Goal: Task Accomplishment & Management: Complete application form

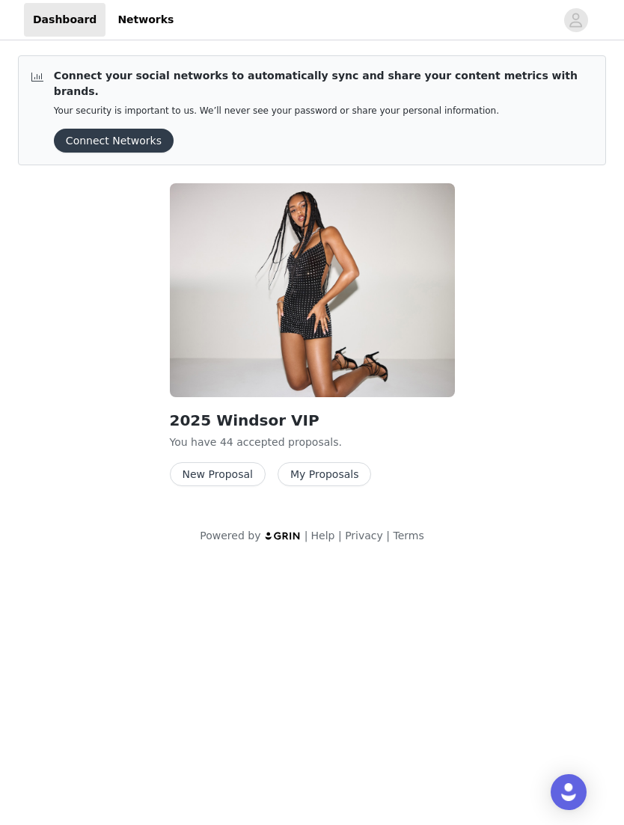
click at [234, 463] on button "New Proposal" at bounding box center [218, 475] width 96 height 24
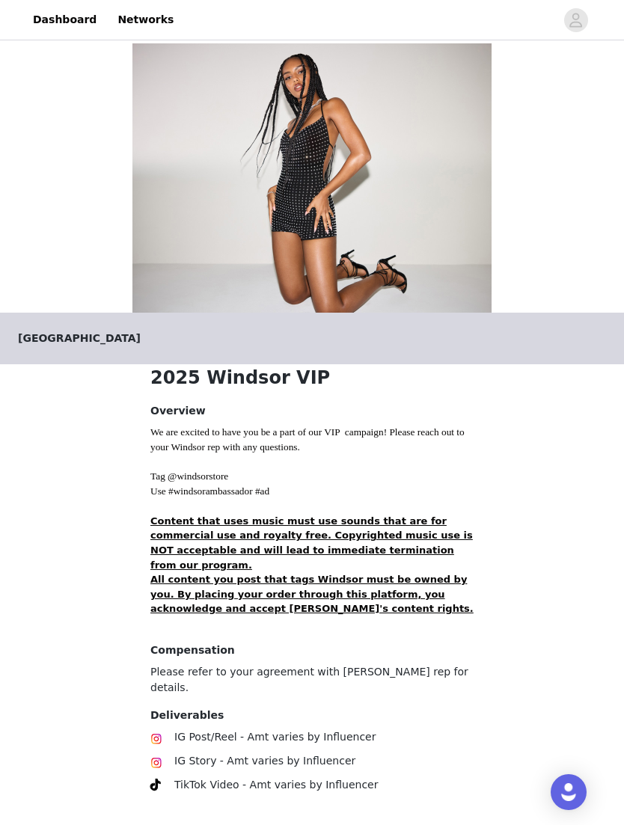
scroll to position [48, 0]
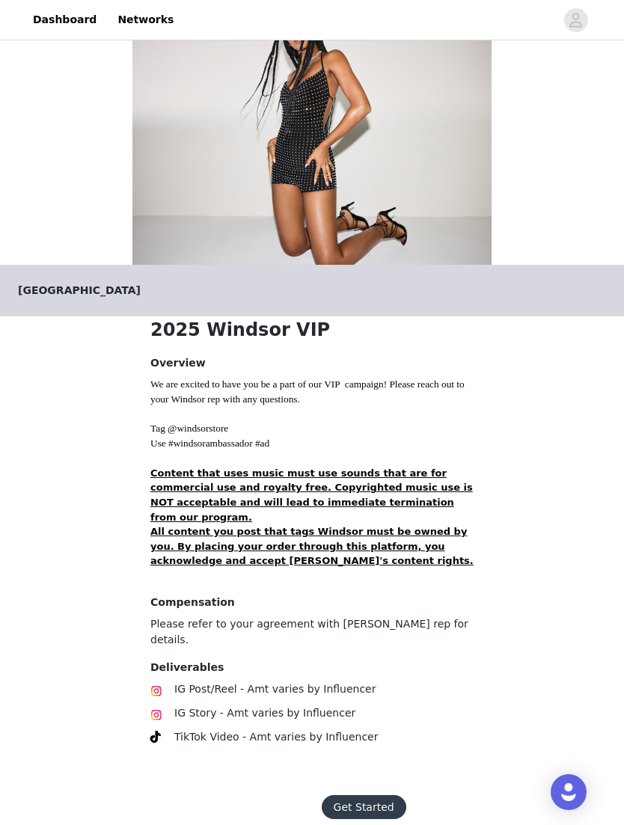
click at [374, 796] on button "Get Started" at bounding box center [364, 808] width 85 height 24
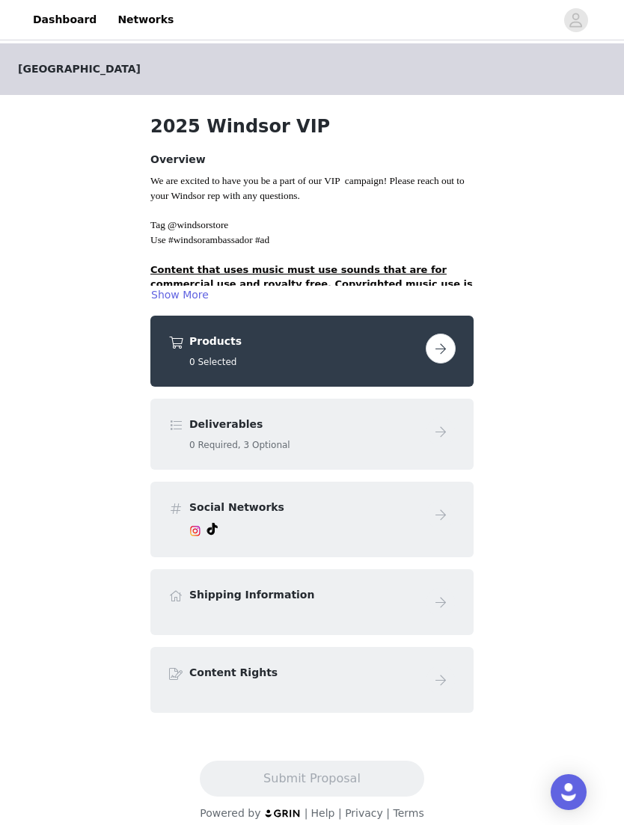
click at [426, 349] on button "button" at bounding box center [441, 349] width 30 height 30
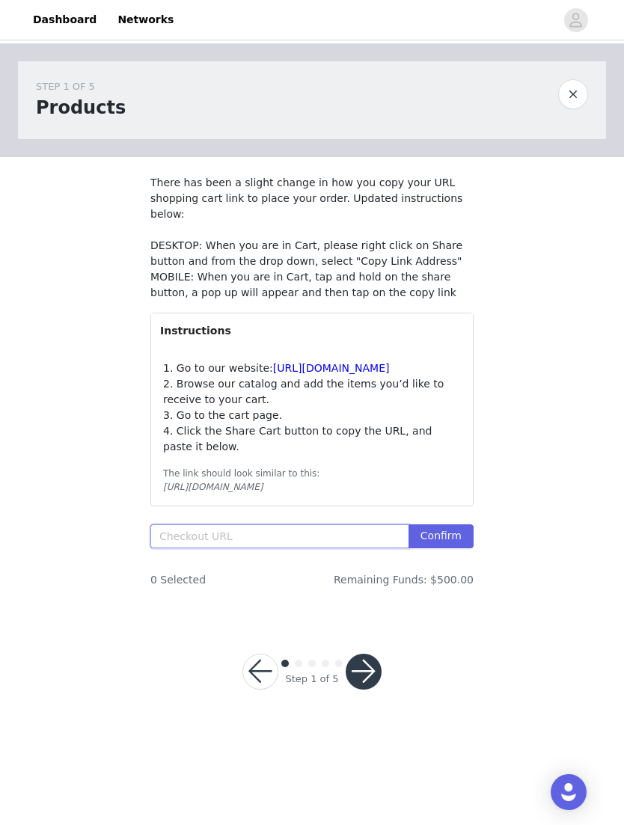
click at [285, 537] on input "text" at bounding box center [279, 537] width 258 height 24
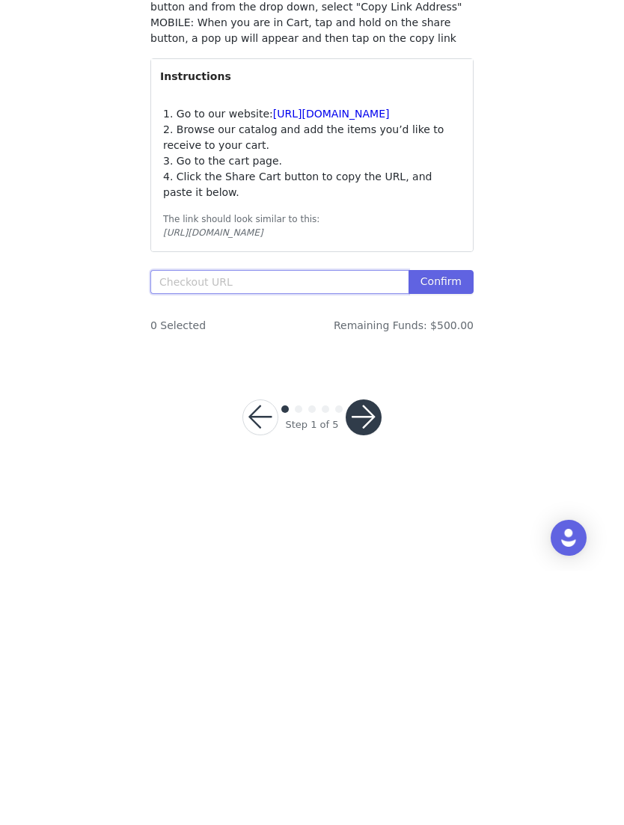
click at [269, 525] on input "text" at bounding box center [279, 537] width 258 height 24
paste input "[URL][DOMAIN_NAME]"
type input "[URL][DOMAIN_NAME]"
click at [444, 525] on button "Confirm" at bounding box center [441, 537] width 65 height 24
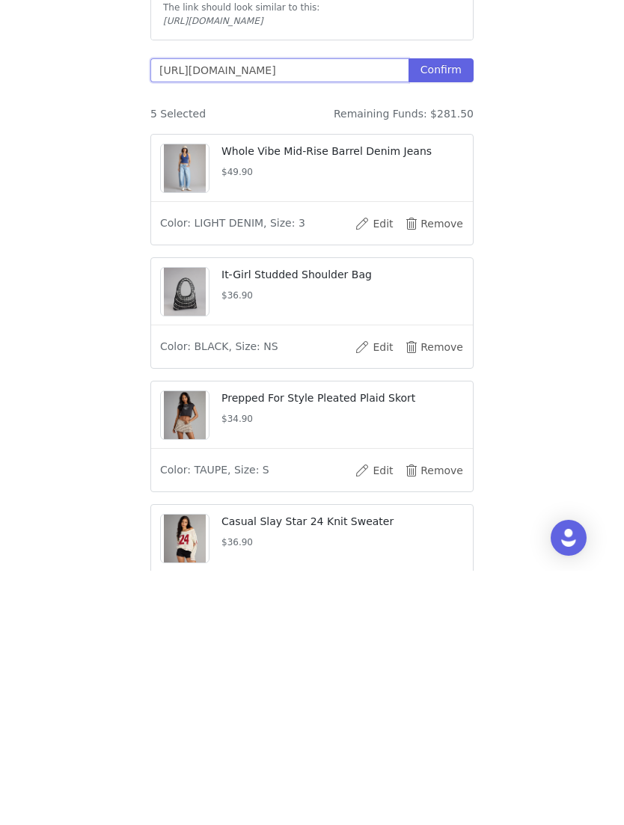
scroll to position [531, 0]
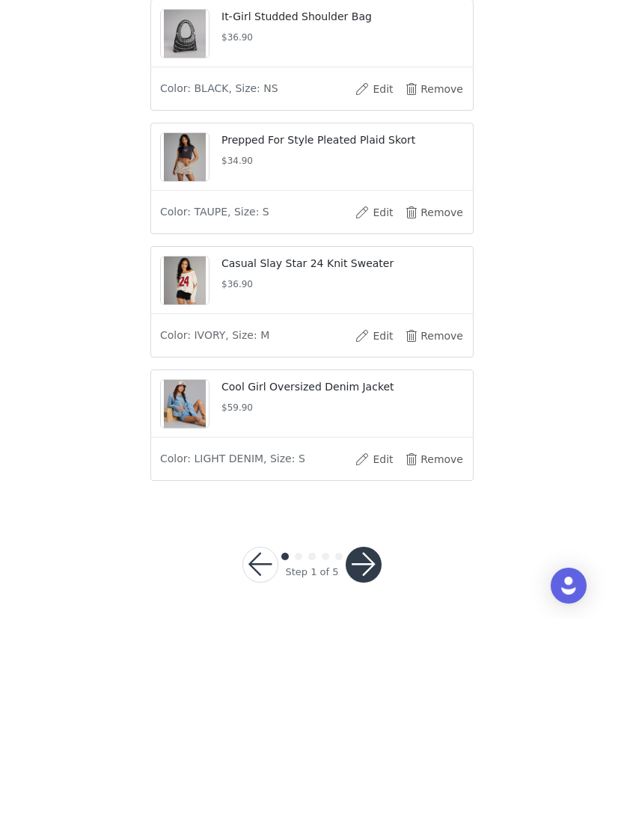
click at [364, 754] on button "button" at bounding box center [364, 772] width 36 height 36
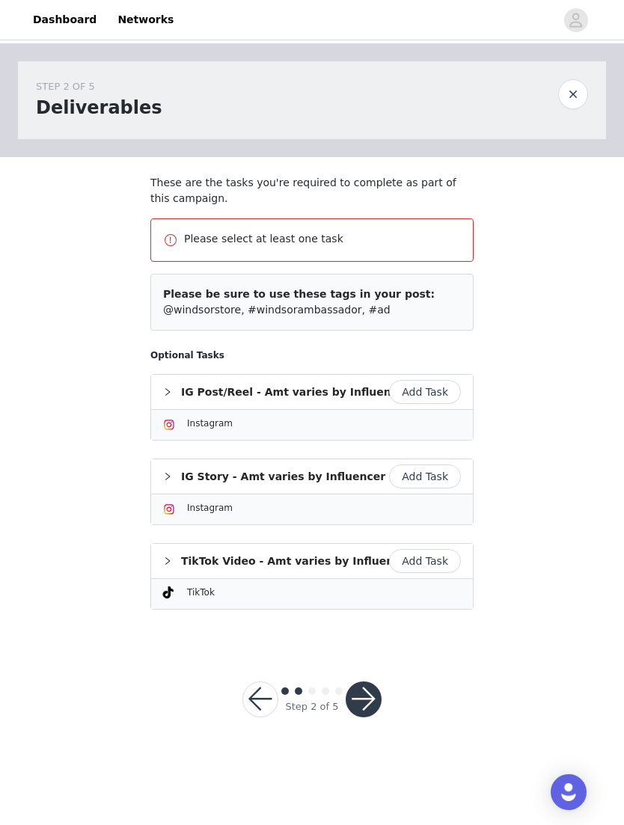
click at [440, 396] on button "Add Task" at bounding box center [425, 392] width 72 height 24
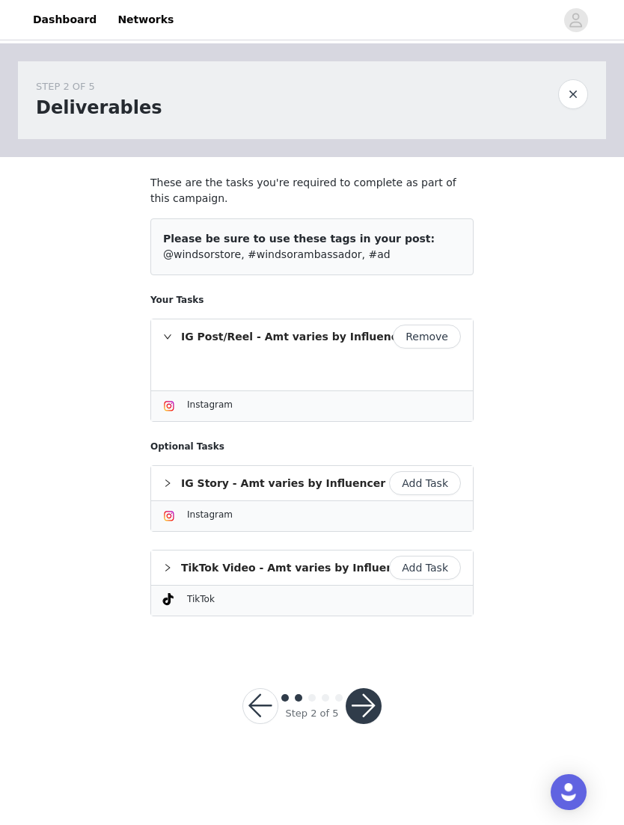
click at [367, 711] on button "button" at bounding box center [364, 707] width 36 height 36
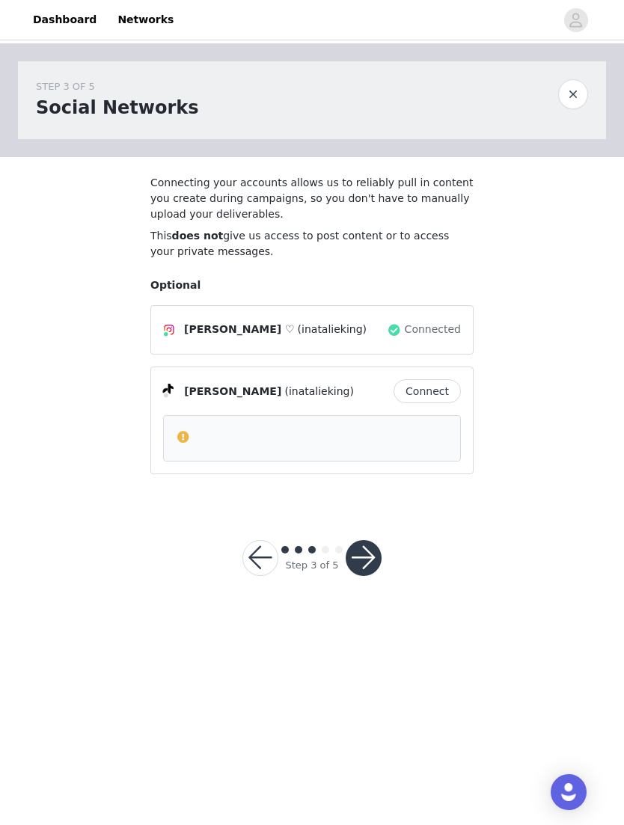
click at [364, 549] on button "button" at bounding box center [364, 558] width 36 height 36
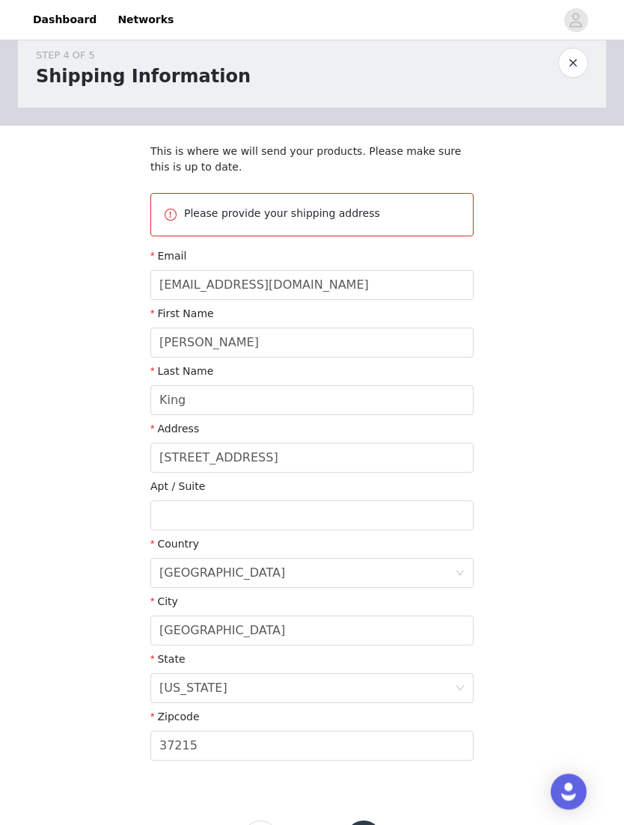
scroll to position [50, 0]
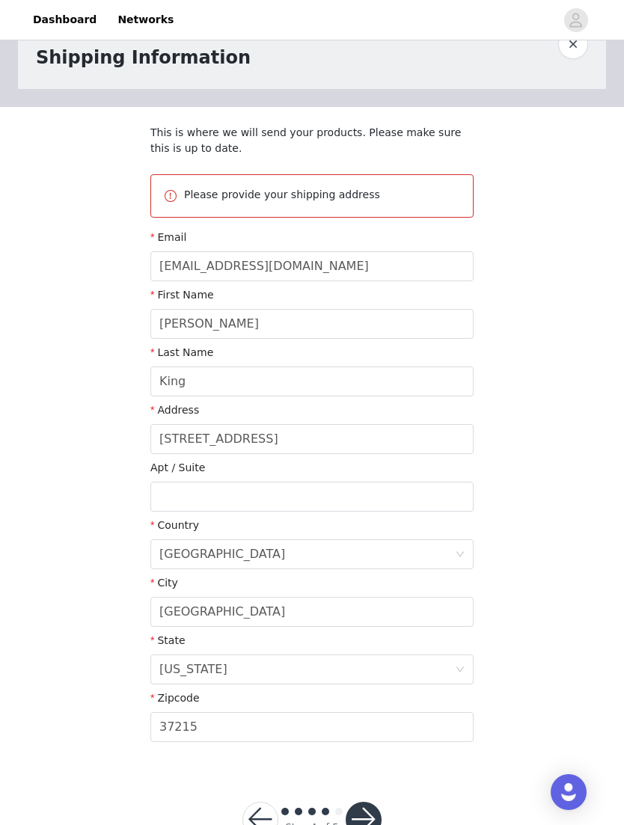
click at [375, 822] on button "button" at bounding box center [364, 820] width 36 height 36
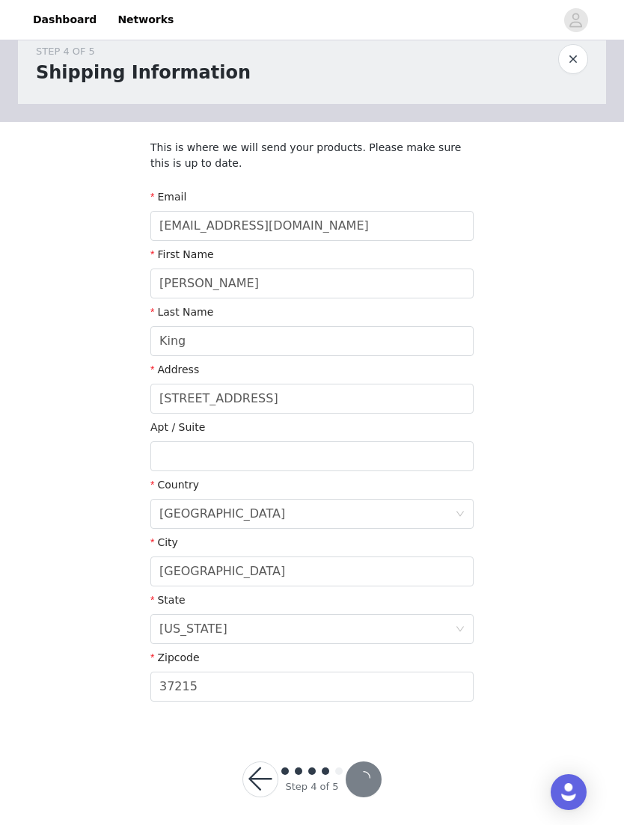
scroll to position [43, 0]
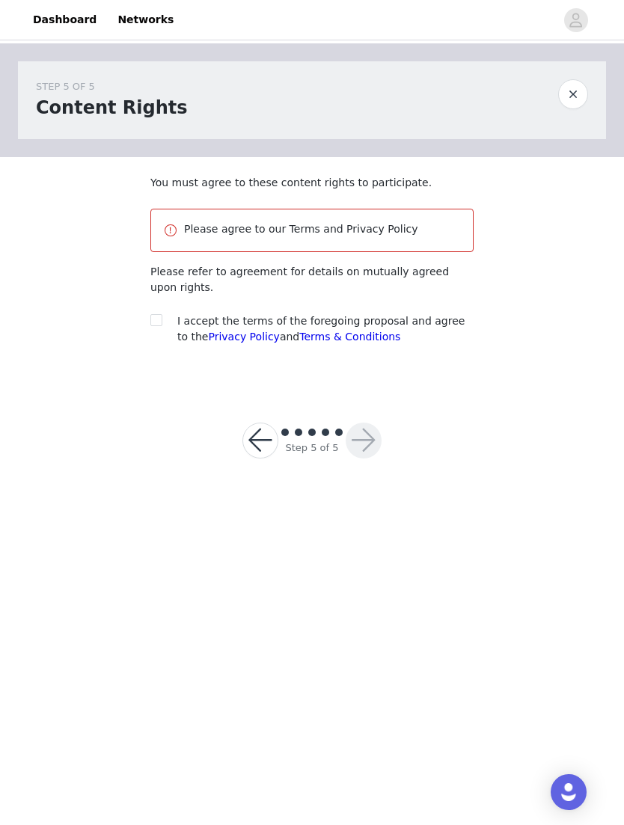
click at [147, 317] on section "You must agree to these content rights to participate. Please agree to our Term…" at bounding box center [311, 272] width 359 height 230
click at [159, 315] on input "checkbox" at bounding box center [155, 319] width 10 height 10
checkbox input "true"
click at [363, 439] on button "button" at bounding box center [364, 441] width 36 height 36
